Goal: Transaction & Acquisition: Purchase product/service

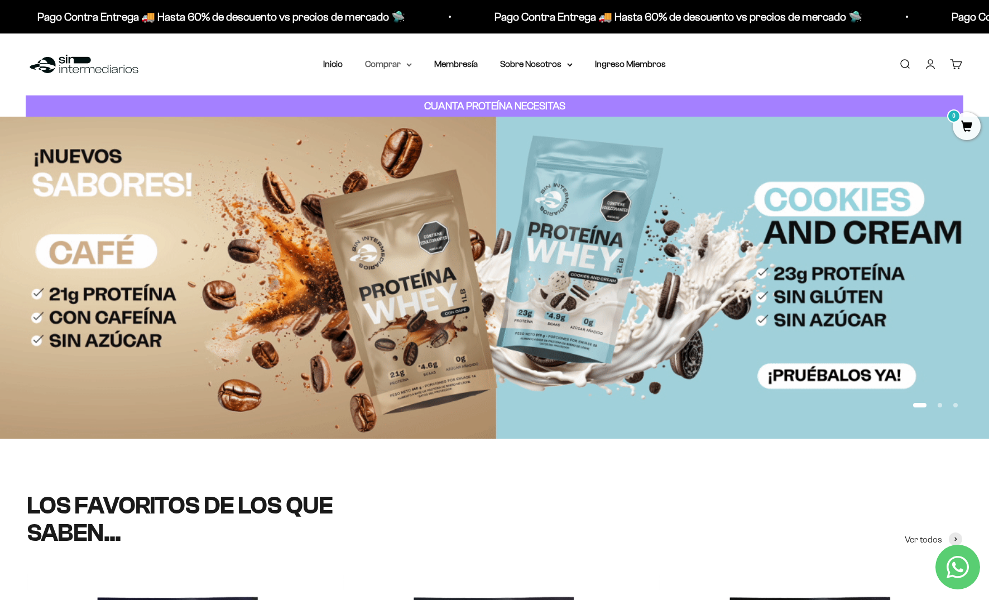
click at [401, 63] on summary "Comprar" at bounding box center [388, 64] width 47 height 15
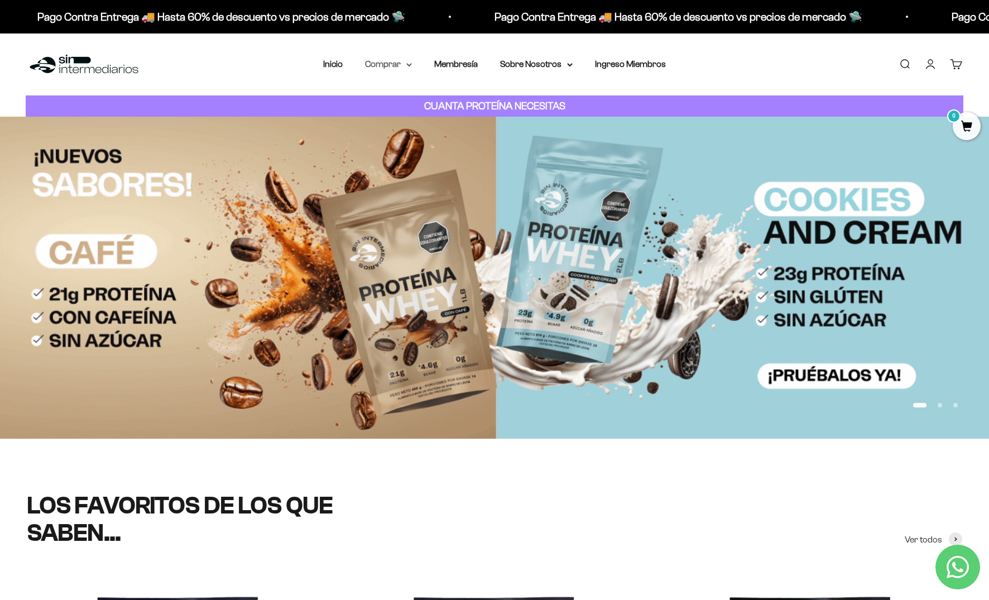
click at [401, 63] on summary "Comprar" at bounding box center [388, 64] width 47 height 15
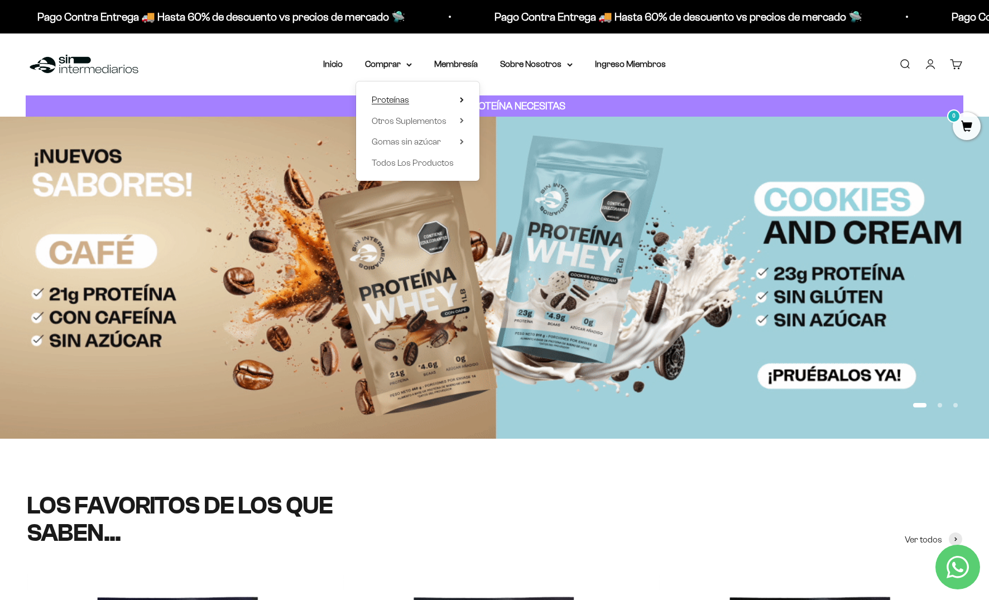
click at [463, 101] on icon at bounding box center [462, 100] width 4 height 6
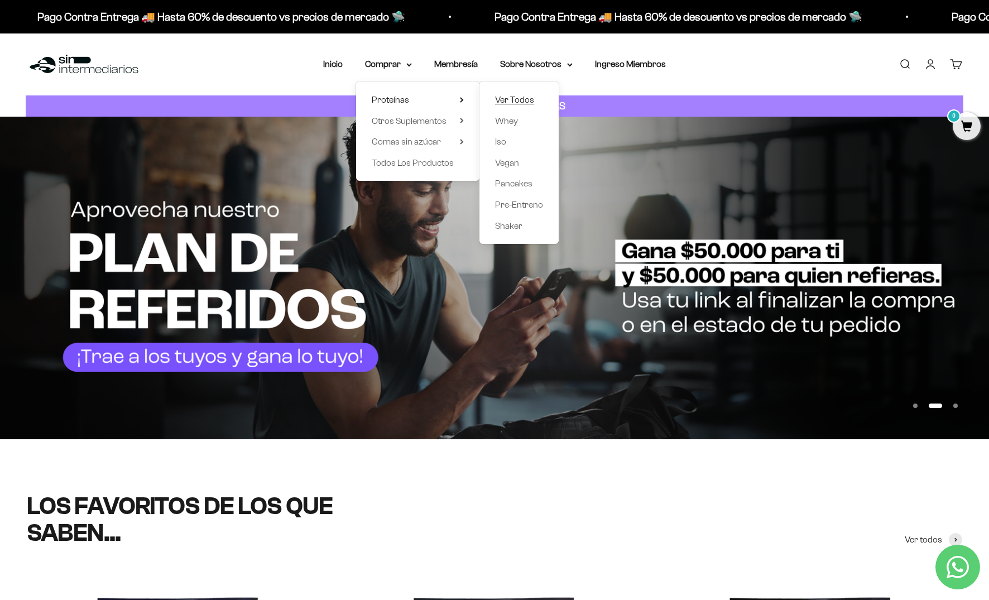
click at [528, 101] on span "Ver Todos" at bounding box center [514, 99] width 39 height 9
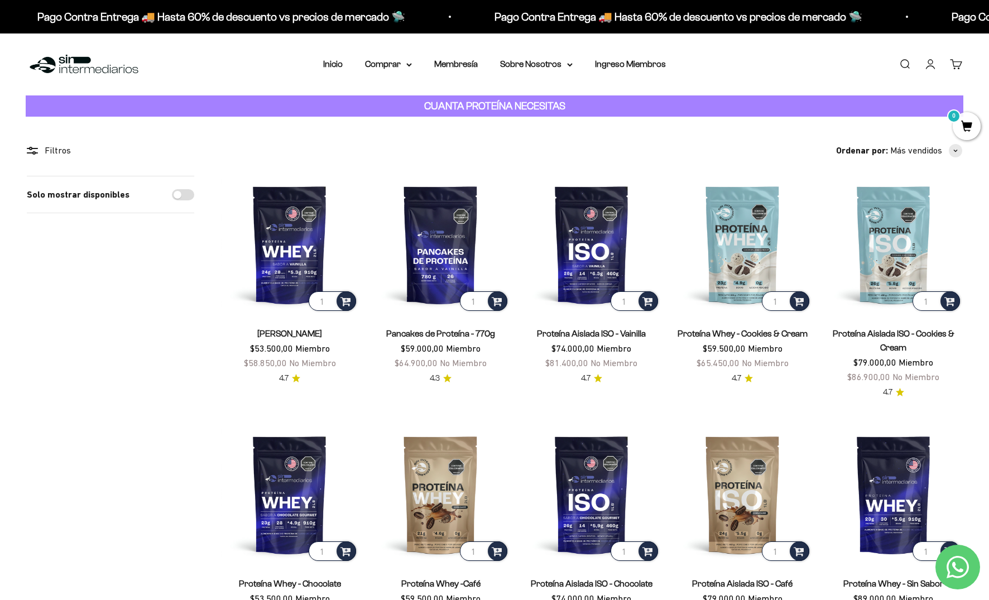
click at [281, 332] on link "[PERSON_NAME]" at bounding box center [289, 333] width 65 height 9
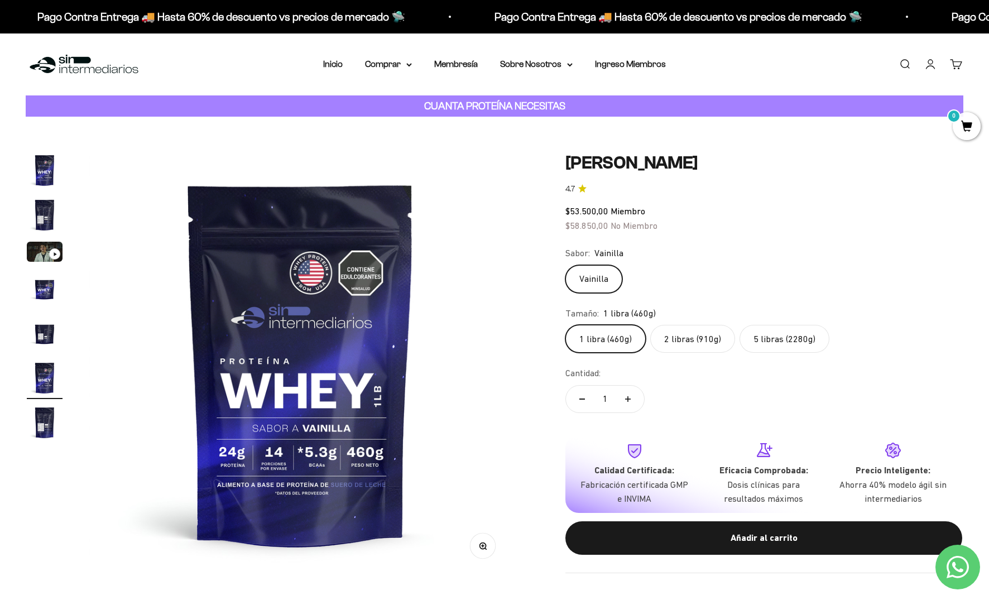
click at [692, 334] on label "2 libras (910g)" at bounding box center [692, 339] width 85 height 28
click at [565, 325] on input "2 libras (910g)" at bounding box center [565, 324] width 1 height 1
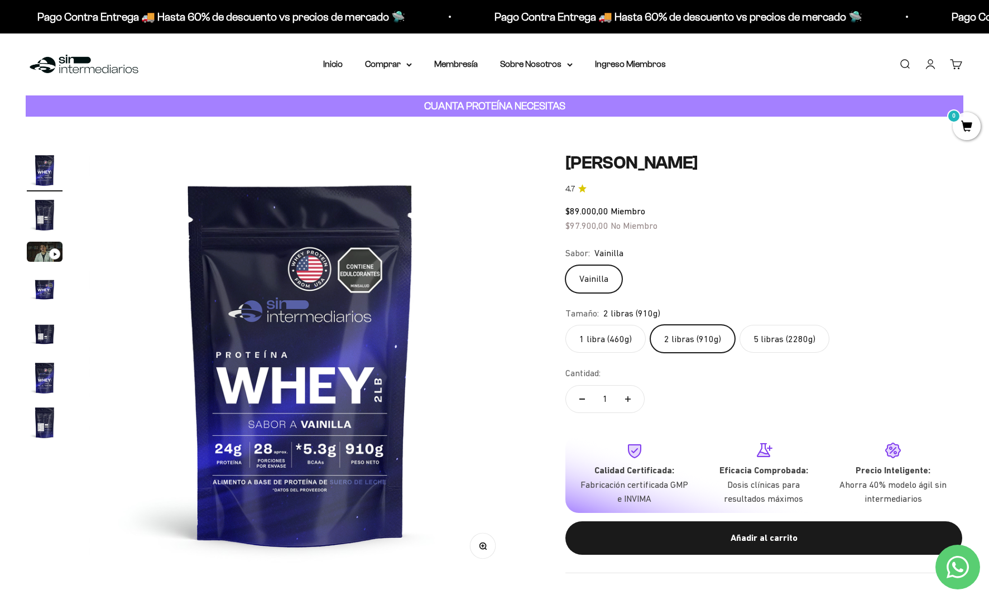
click at [771, 344] on label "5 libras (2280g)" at bounding box center [785, 339] width 90 height 28
click at [565, 325] on input "5 libras (2280g)" at bounding box center [565, 324] width 1 height 1
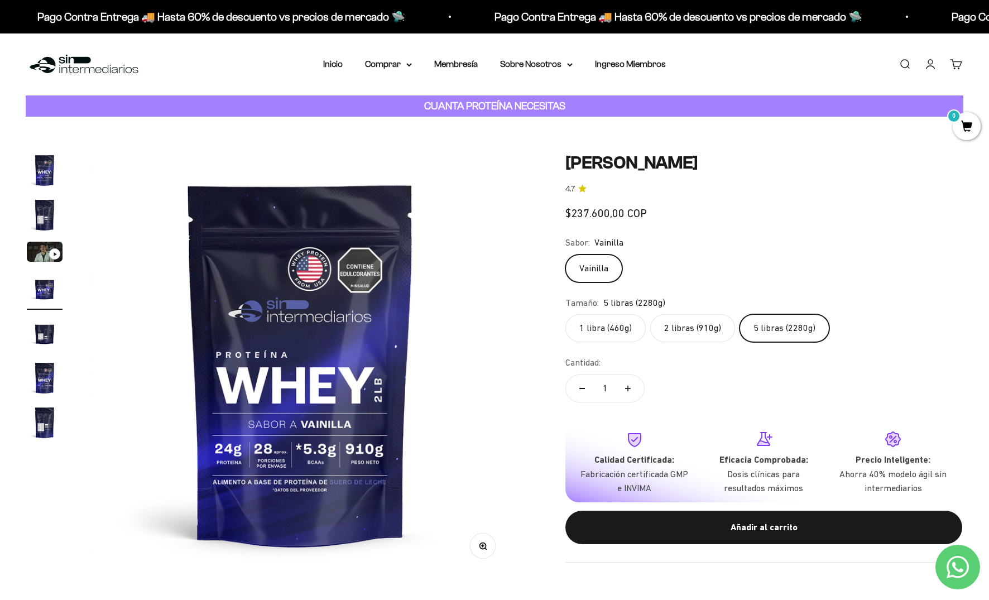
scroll to position [0, 1308]
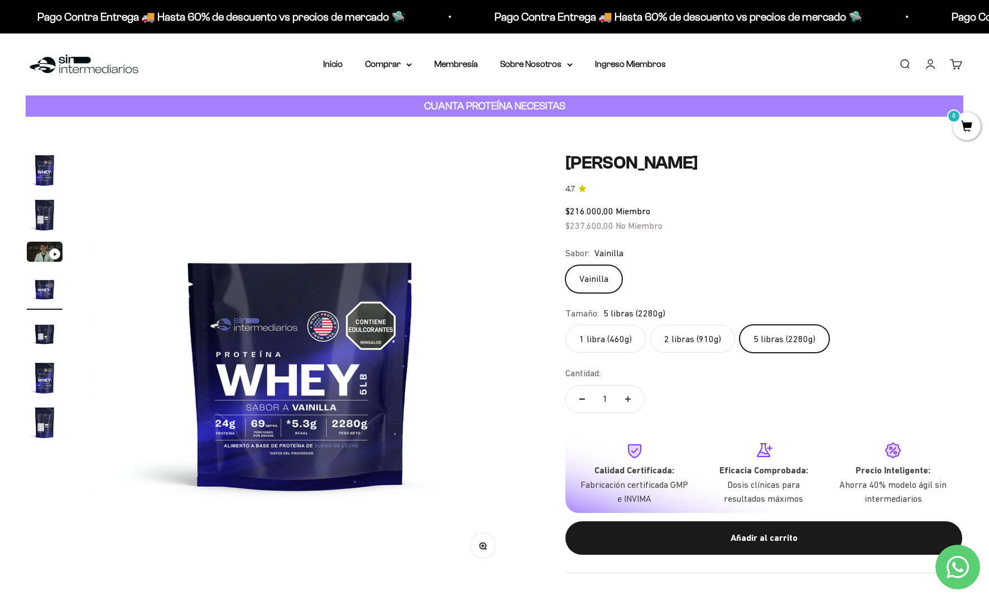
click at [692, 329] on label "2 libras (910g)" at bounding box center [692, 339] width 85 height 28
click at [565, 325] on input "2 libras (910g)" at bounding box center [565, 324] width 1 height 1
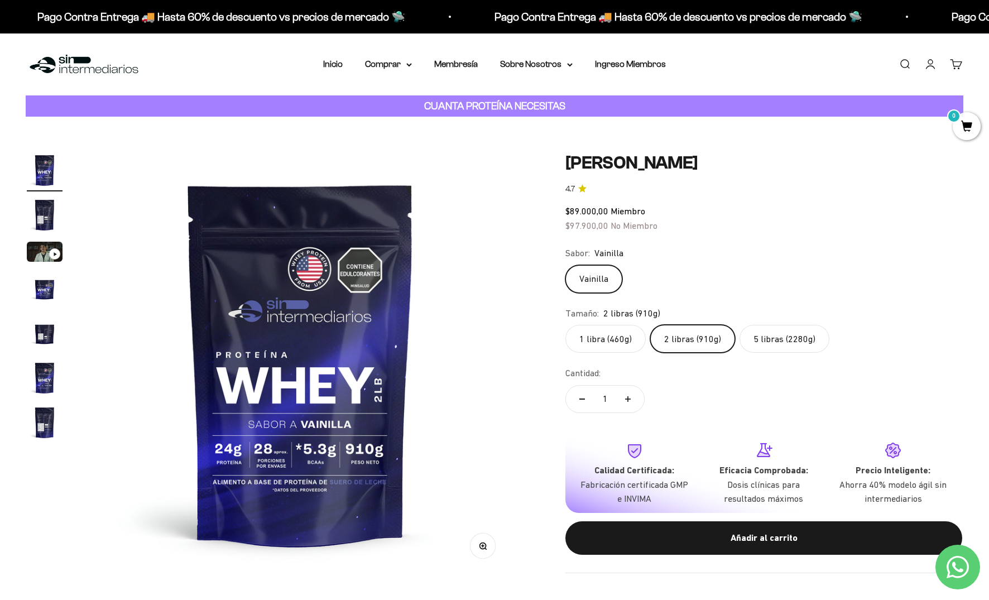
click at [928, 68] on link "Iniciar sesión" at bounding box center [930, 64] width 12 height 12
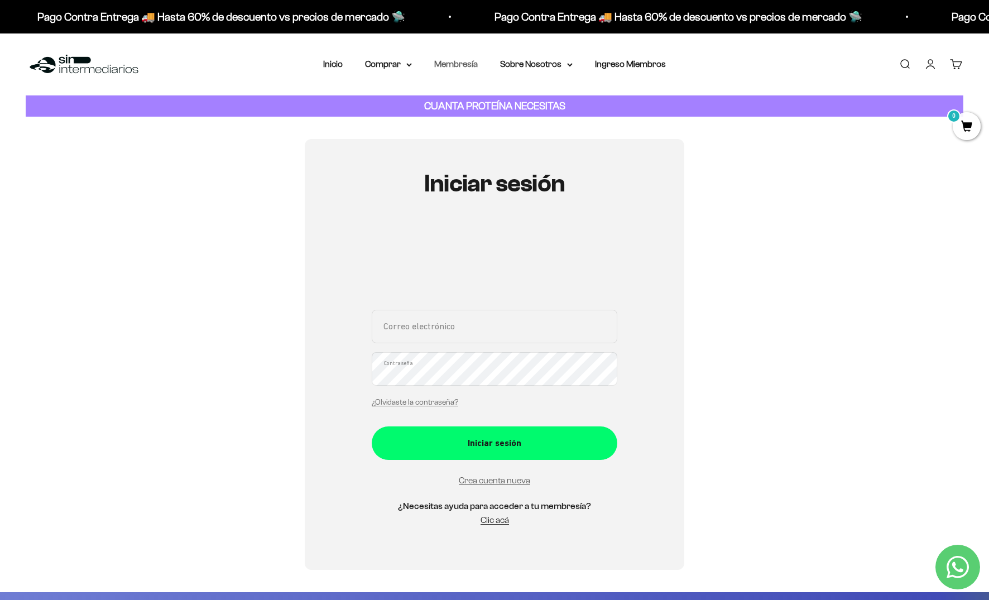
click at [461, 63] on link "Membresía" at bounding box center [456, 63] width 44 height 9
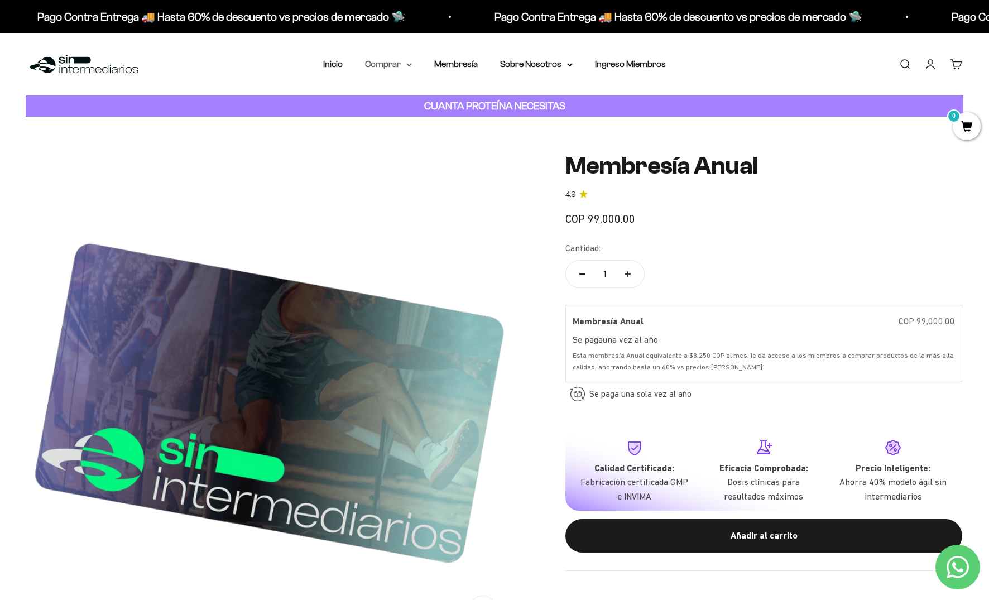
click at [401, 64] on summary "Comprar" at bounding box center [388, 64] width 47 height 15
click at [460, 98] on icon at bounding box center [462, 100] width 4 height 6
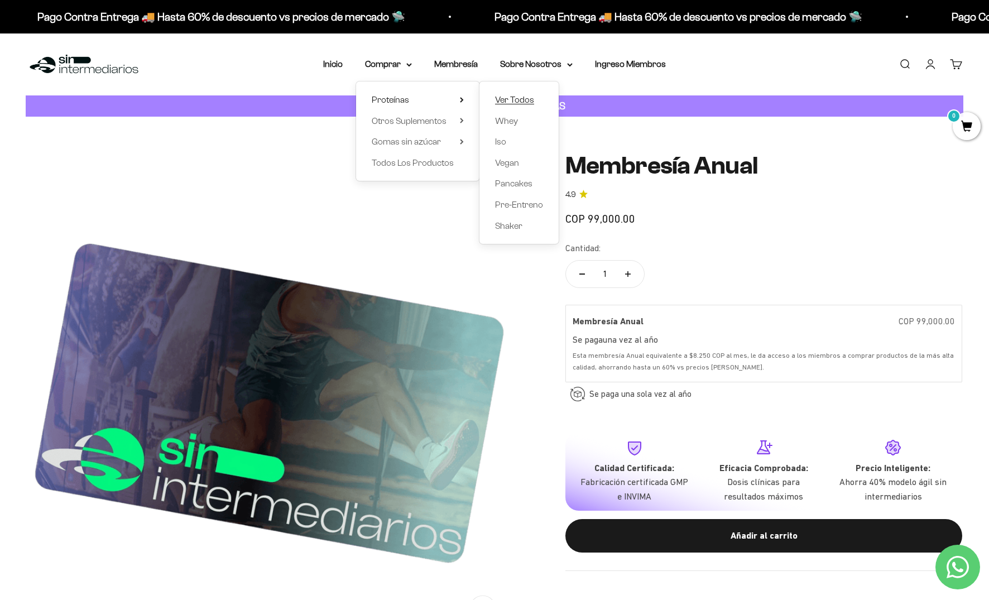
click at [520, 100] on span "Ver Todos" at bounding box center [514, 99] width 39 height 9
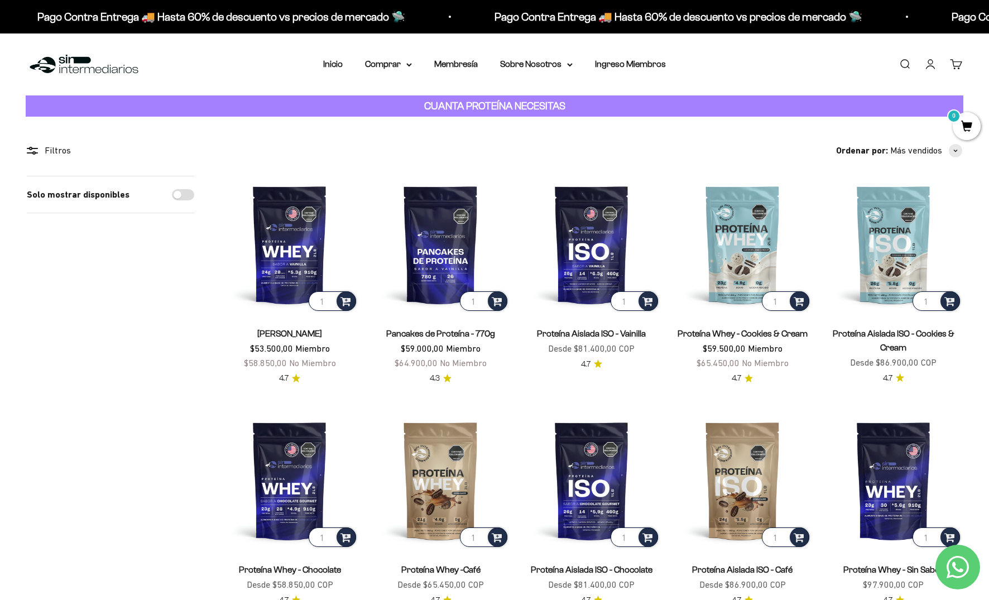
scroll to position [79, 0]
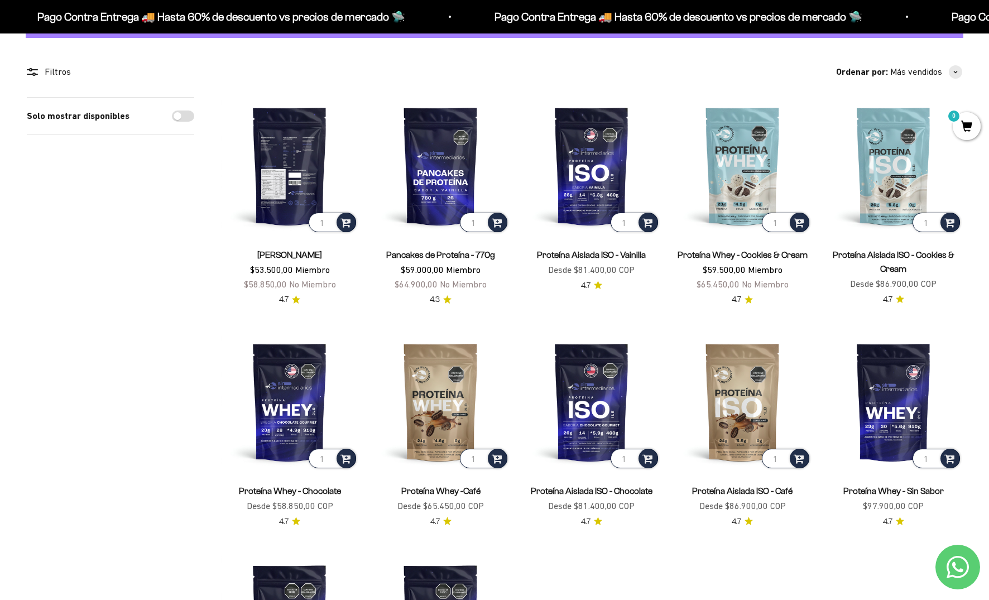
click at [297, 148] on img at bounding box center [289, 165] width 137 height 137
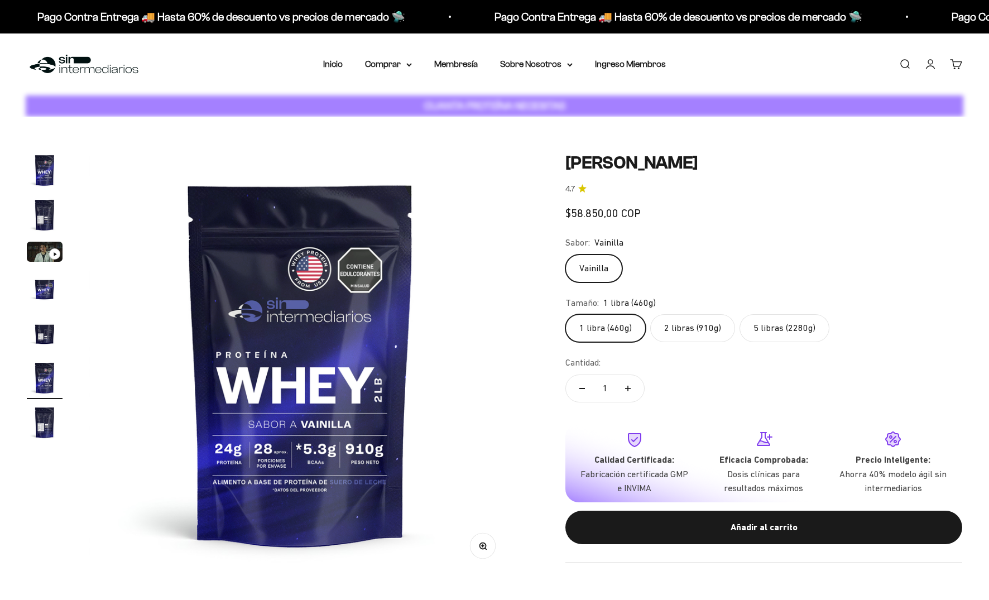
scroll to position [0, 2180]
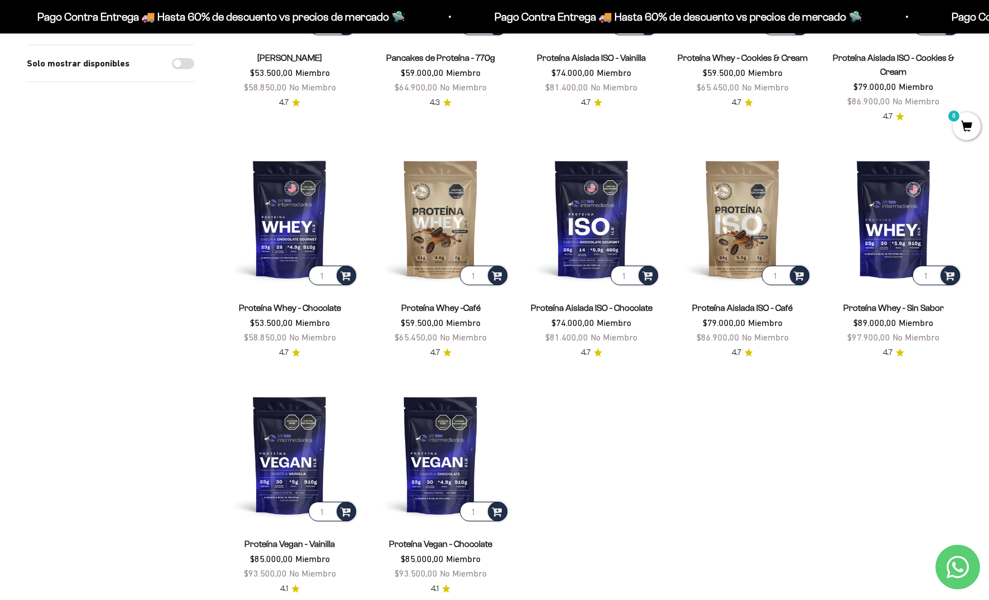
scroll to position [289, 0]
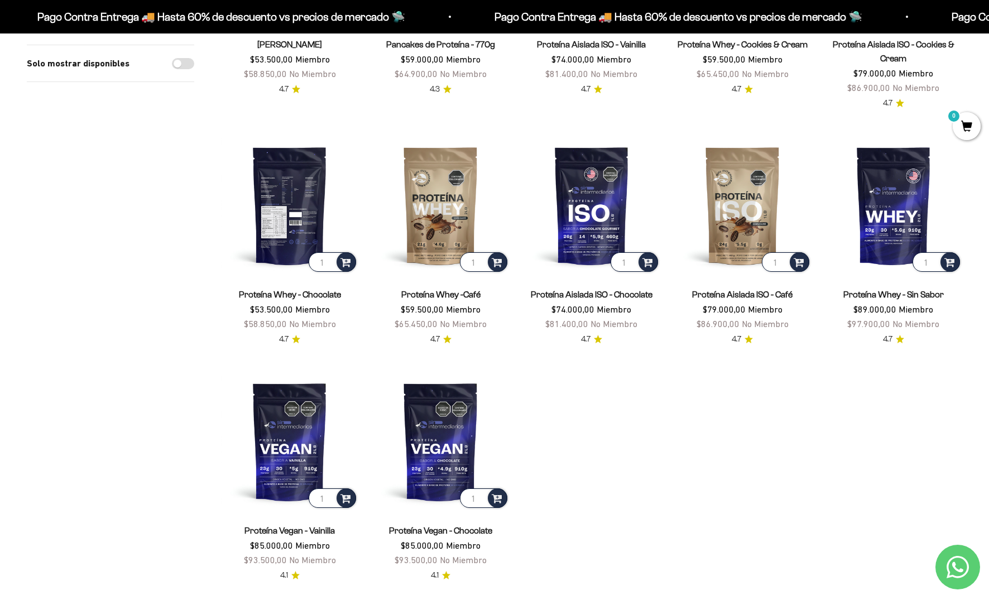
click at [293, 203] on img at bounding box center [289, 205] width 137 height 137
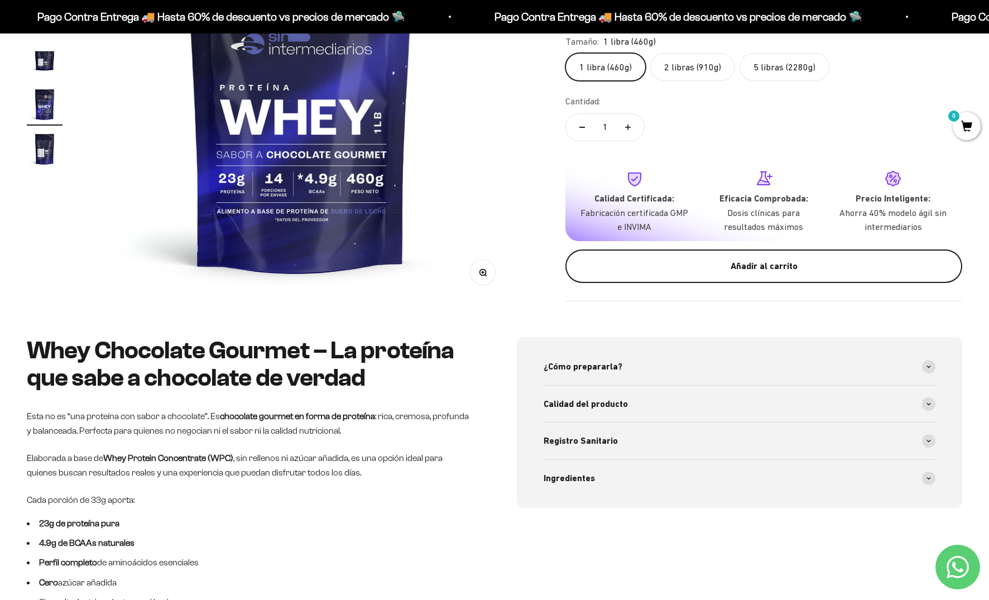
click at [689, 262] on div "Añadir al carrito" at bounding box center [764, 266] width 352 height 15
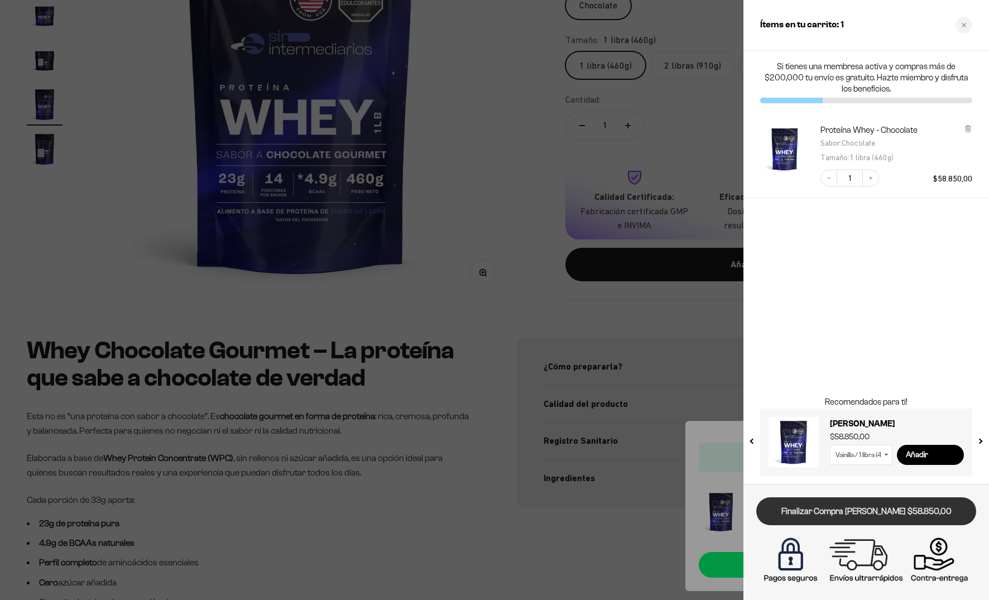
click at [871, 512] on link "Finalizar Compra [PERSON_NAME] $58.850,00" at bounding box center [866, 511] width 220 height 28
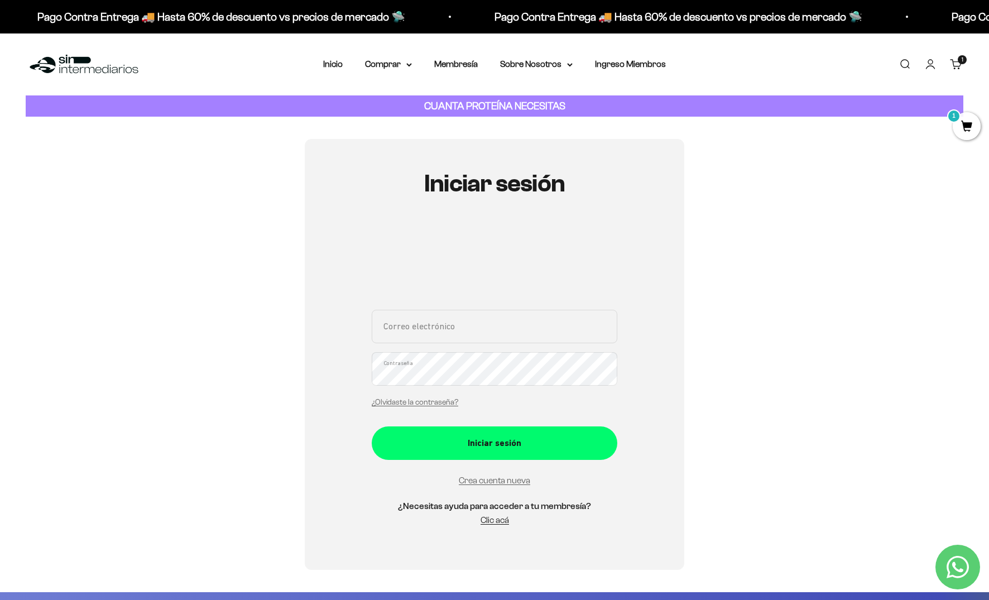
click at [473, 475] on div "Crea cuenta nueva" at bounding box center [495, 480] width 246 height 15
click at [475, 480] on link "Crea cuenta nueva" at bounding box center [494, 480] width 71 height 9
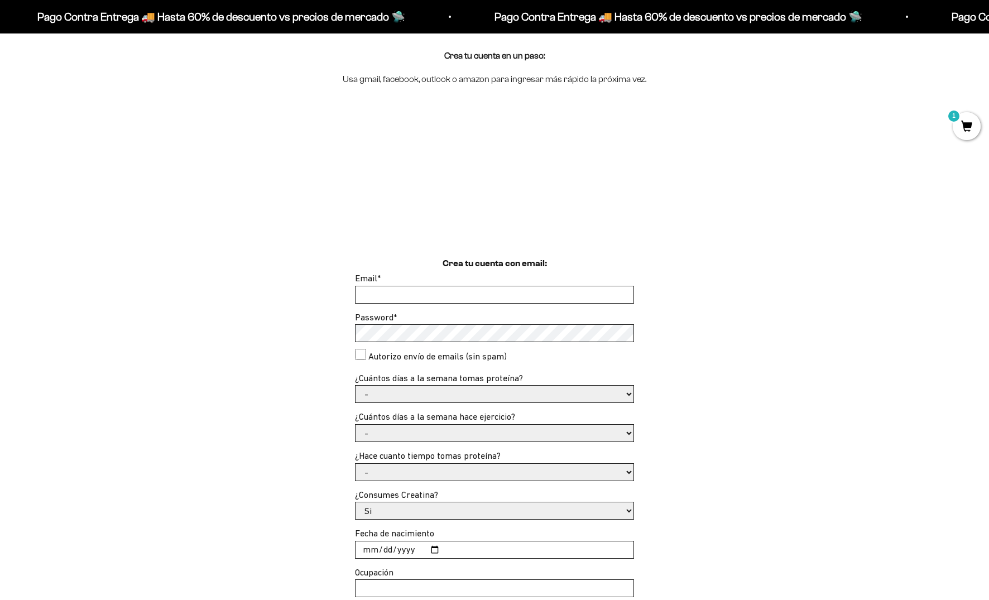
scroll to position [154, 0]
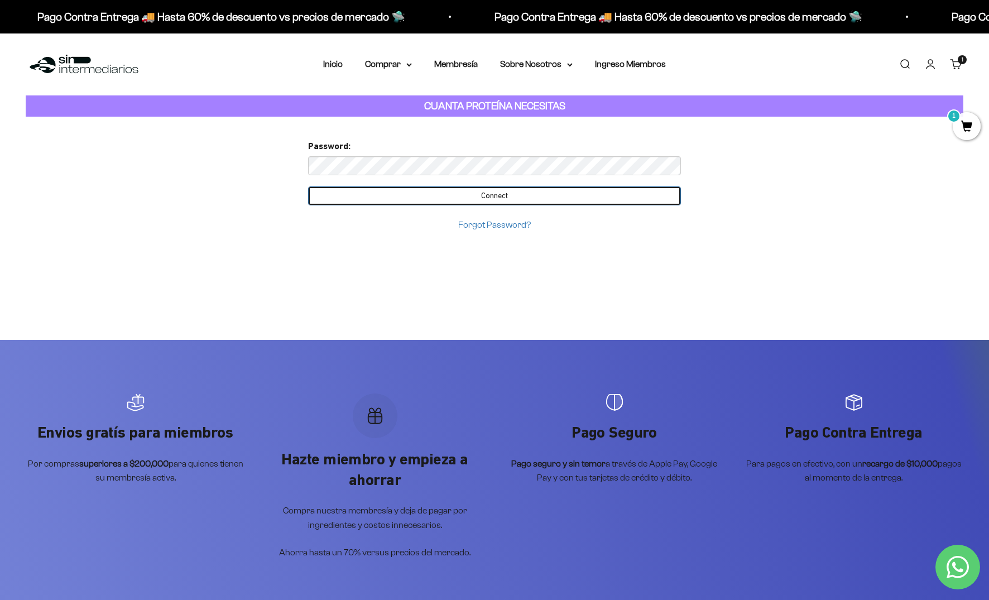
click at [463, 197] on input "Connect" at bounding box center [494, 195] width 373 height 19
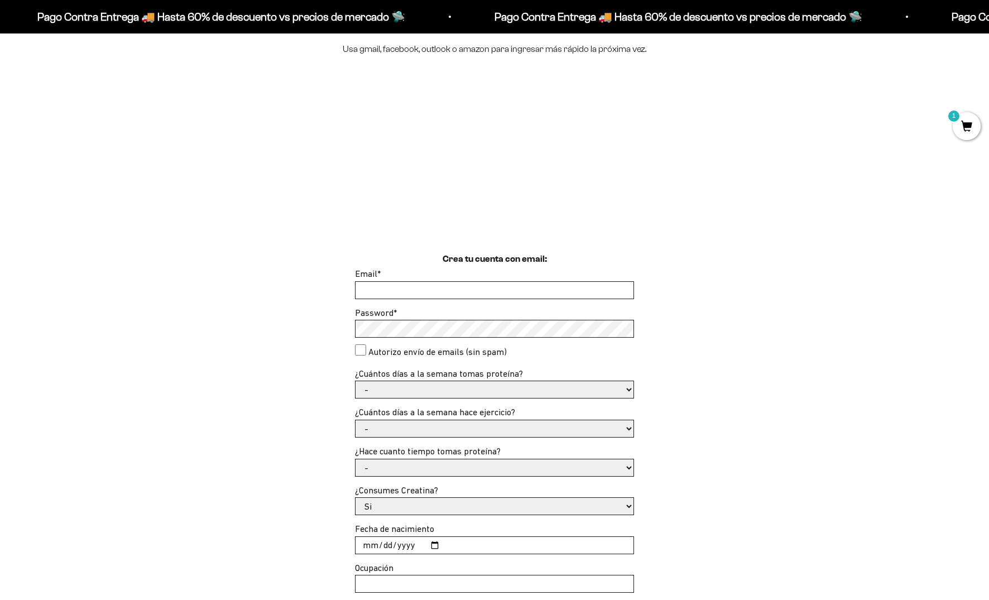
scroll to position [154, 0]
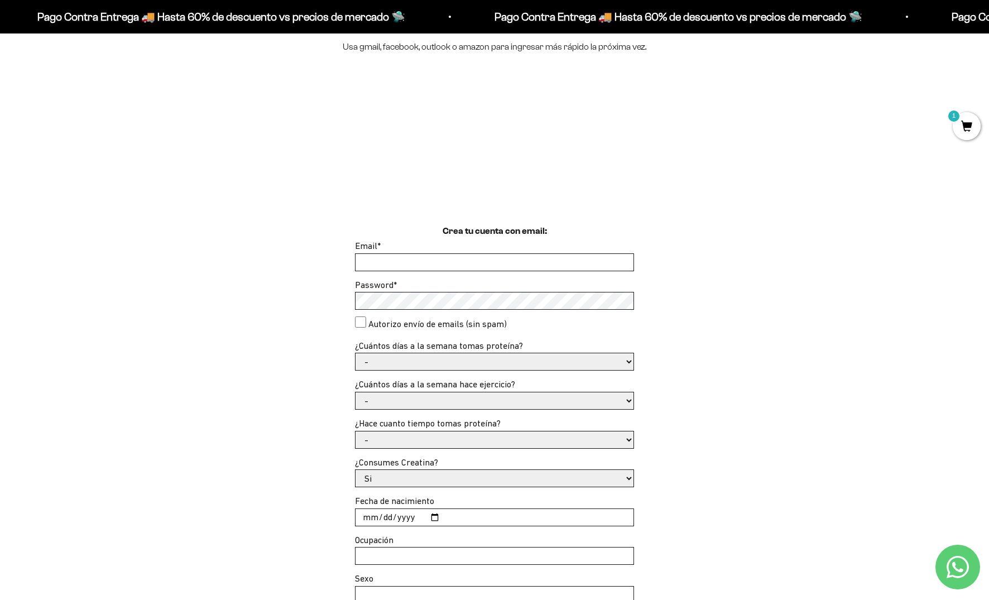
type input "[EMAIL_ADDRESS][DOMAIN_NAME]"
click at [740, 347] on div "Crea tu cuenta con email: Email * [EMAIL_ADDRESS][DOMAIN_NAME] Password * Autor…" at bounding box center [495, 434] width 936 height 420
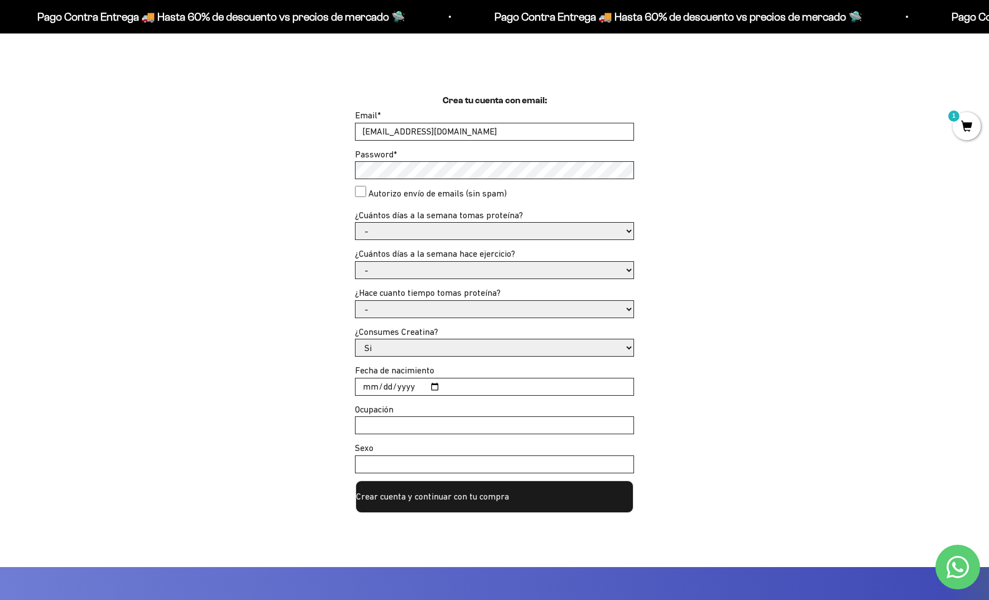
scroll to position [285, 0]
click at [548, 496] on button "Crear cuenta y continuar con tu compra" at bounding box center [494, 496] width 279 height 33
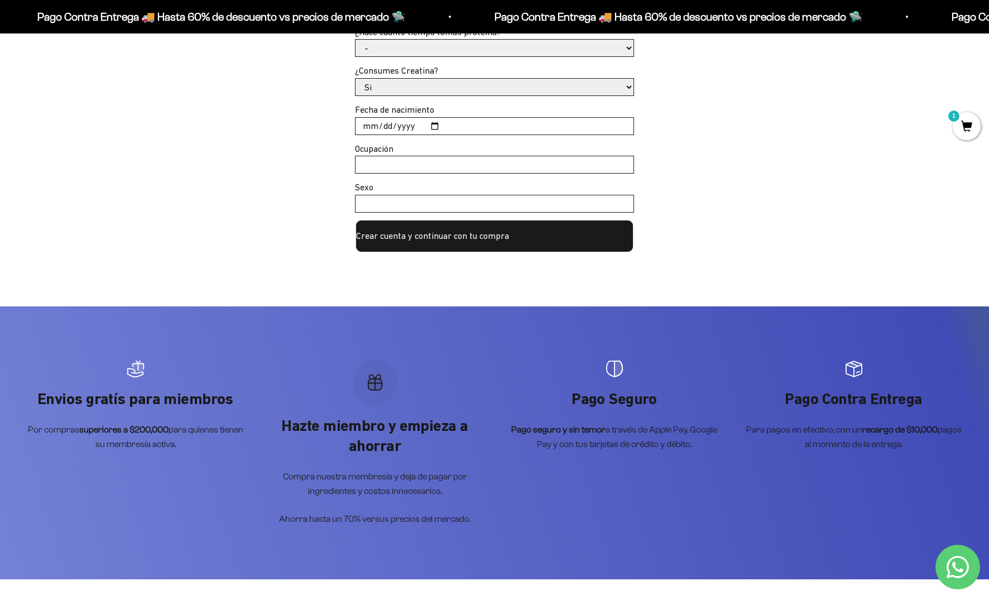
scroll to position [579, 0]
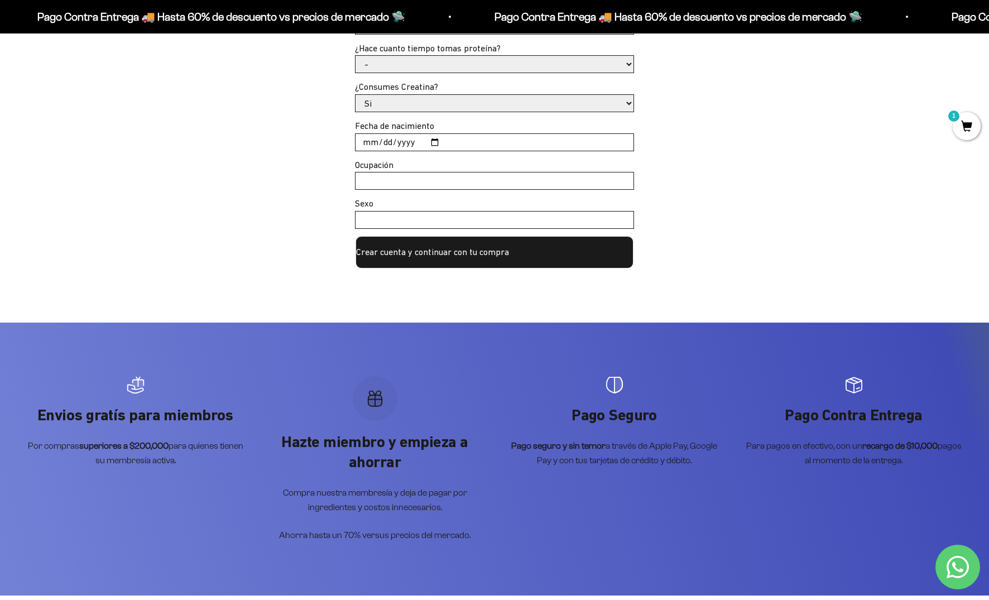
type input "alfonsojoel48@gmail.com"
click at [475, 255] on button "Crear cuenta y continuar con tu compra" at bounding box center [494, 252] width 279 height 33
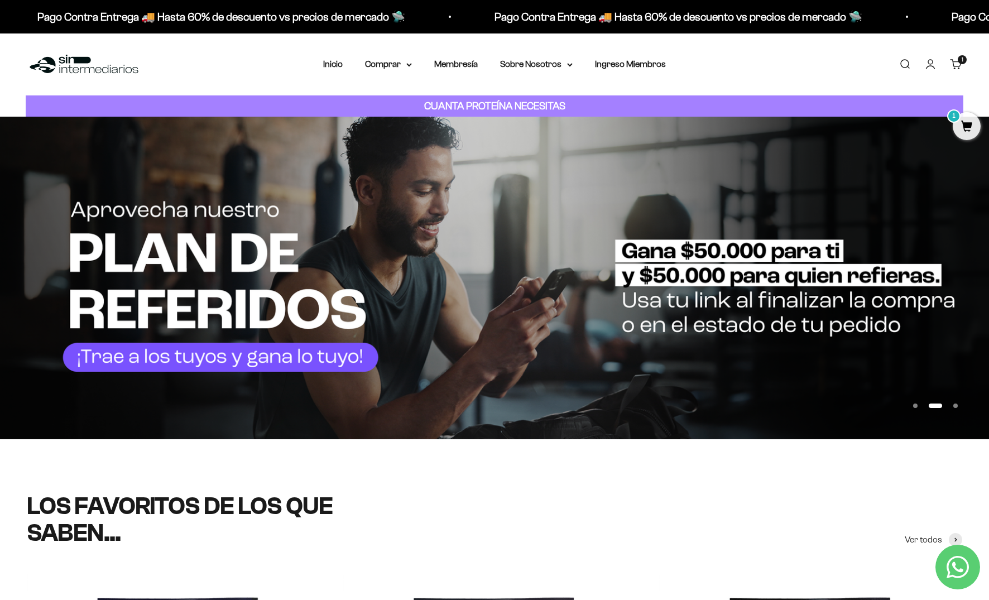
click at [959, 66] on link "Carrito 1 artículo 1" at bounding box center [956, 64] width 12 height 12
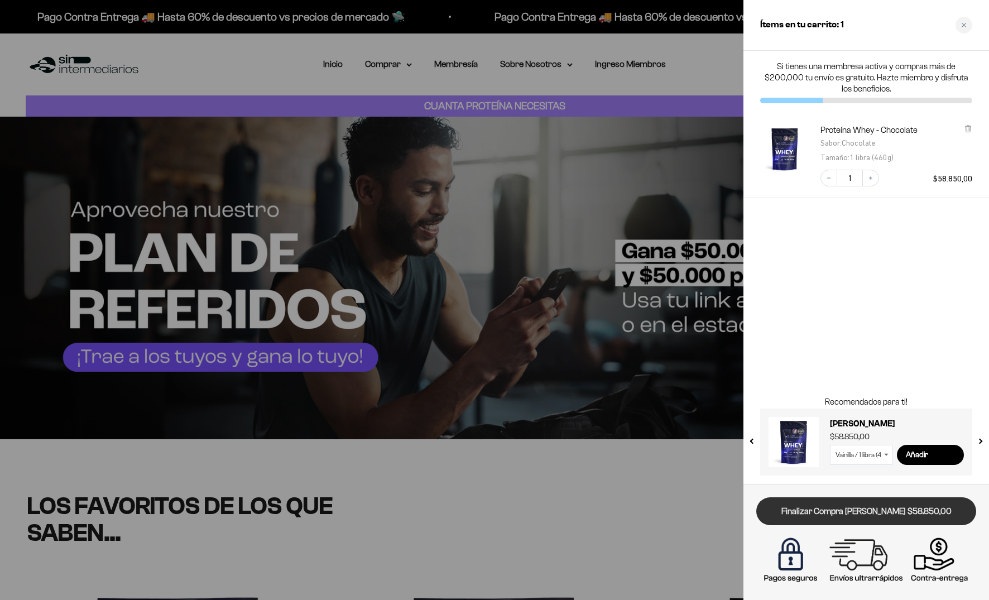
click at [866, 506] on link "Finalizar Compra [PERSON_NAME] $58.850,00" at bounding box center [866, 511] width 220 height 28
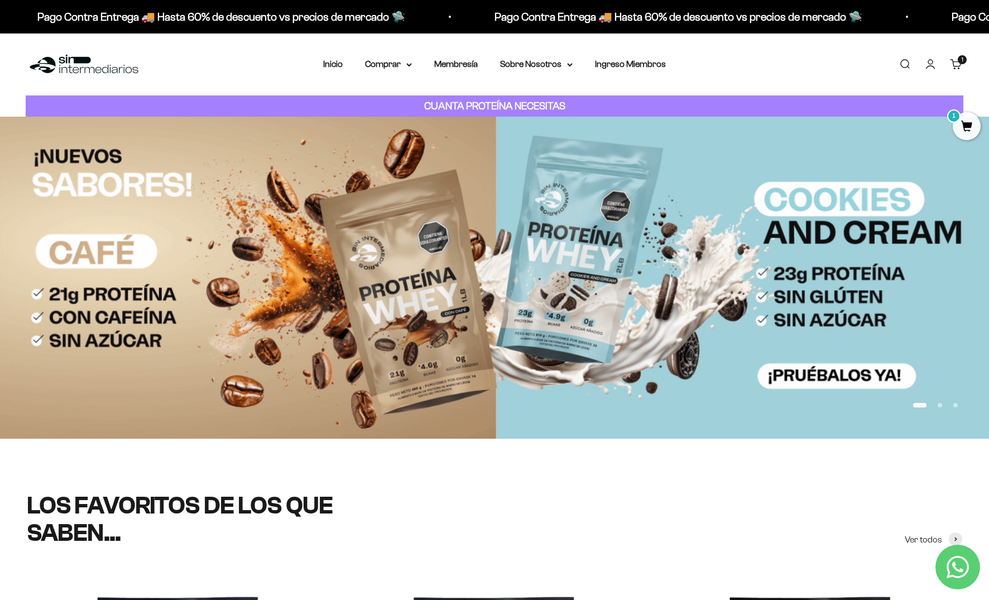
click at [952, 60] on link "Carrito 1 artículo 1" at bounding box center [956, 64] width 12 height 12
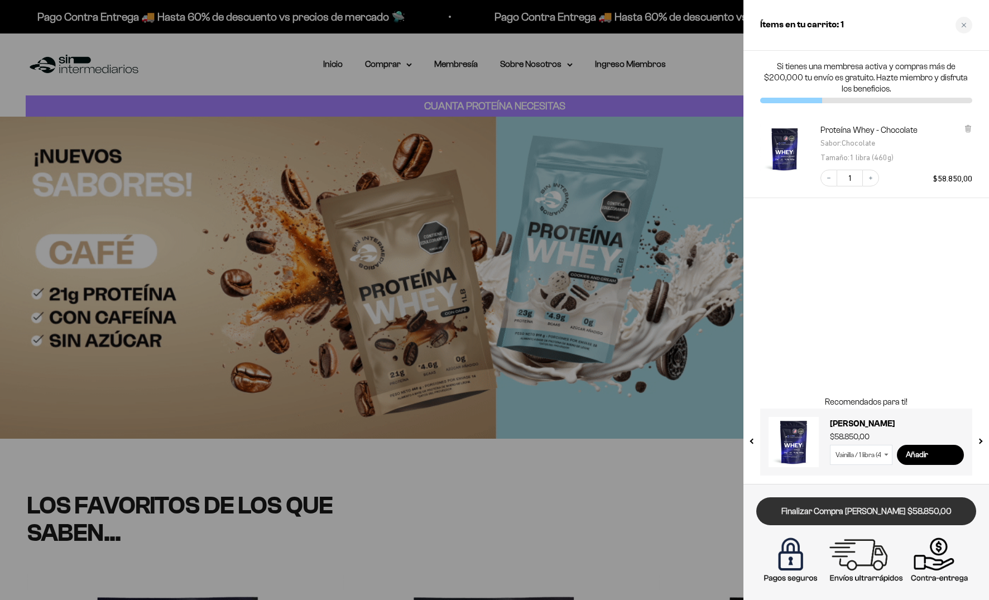
click at [888, 515] on link "Finalizar Compra [PERSON_NAME] $58.850,00" at bounding box center [866, 511] width 220 height 28
